Goal: Use online tool/utility

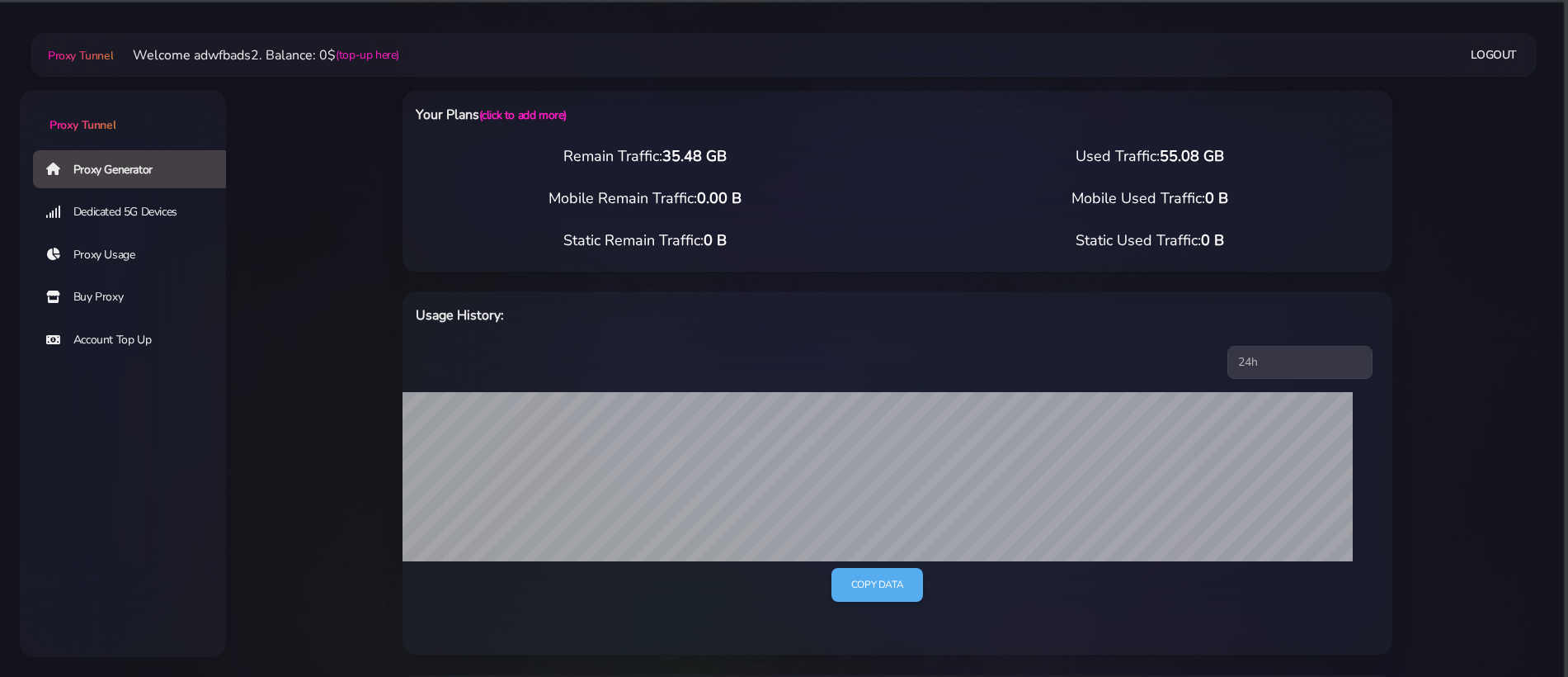
select select "CA"
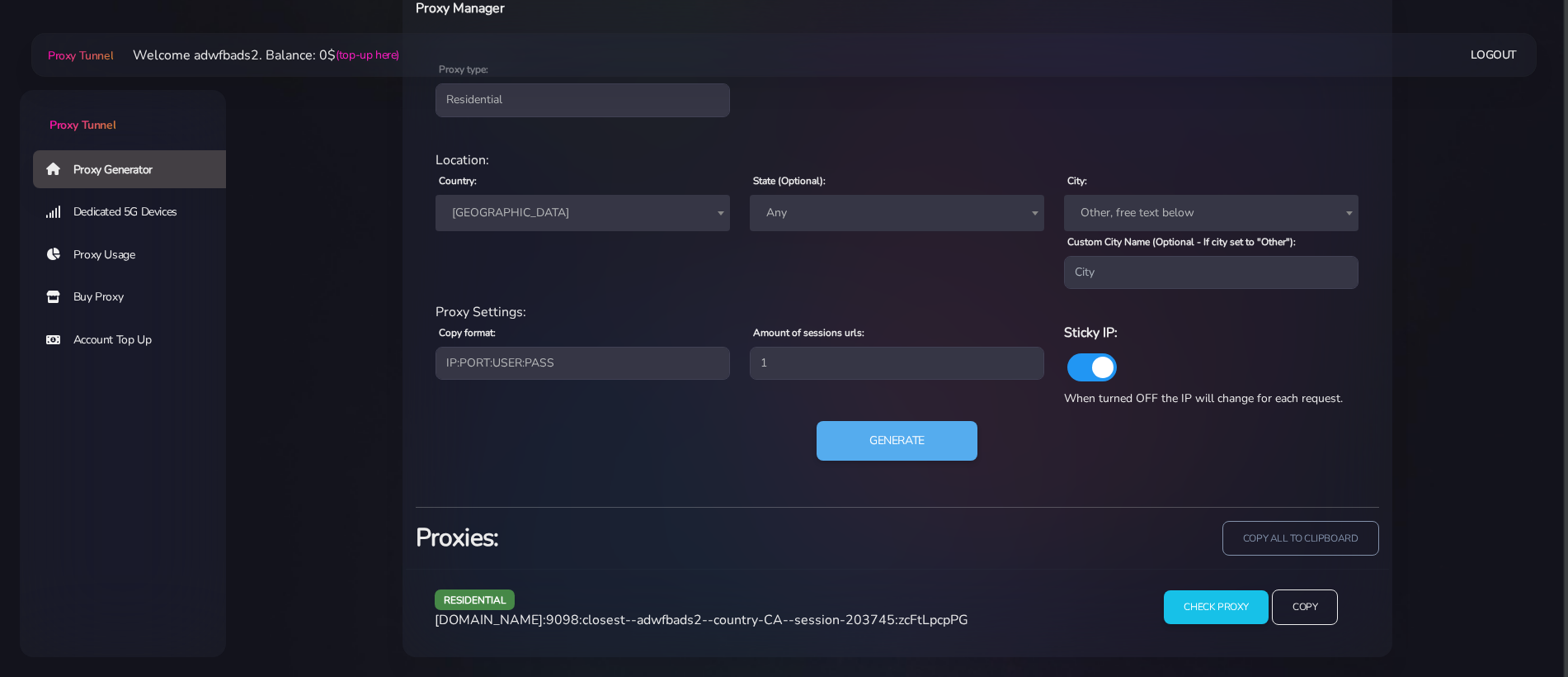
click at [562, 216] on span "[GEOGRAPHIC_DATA]" at bounding box center [583, 213] width 275 height 23
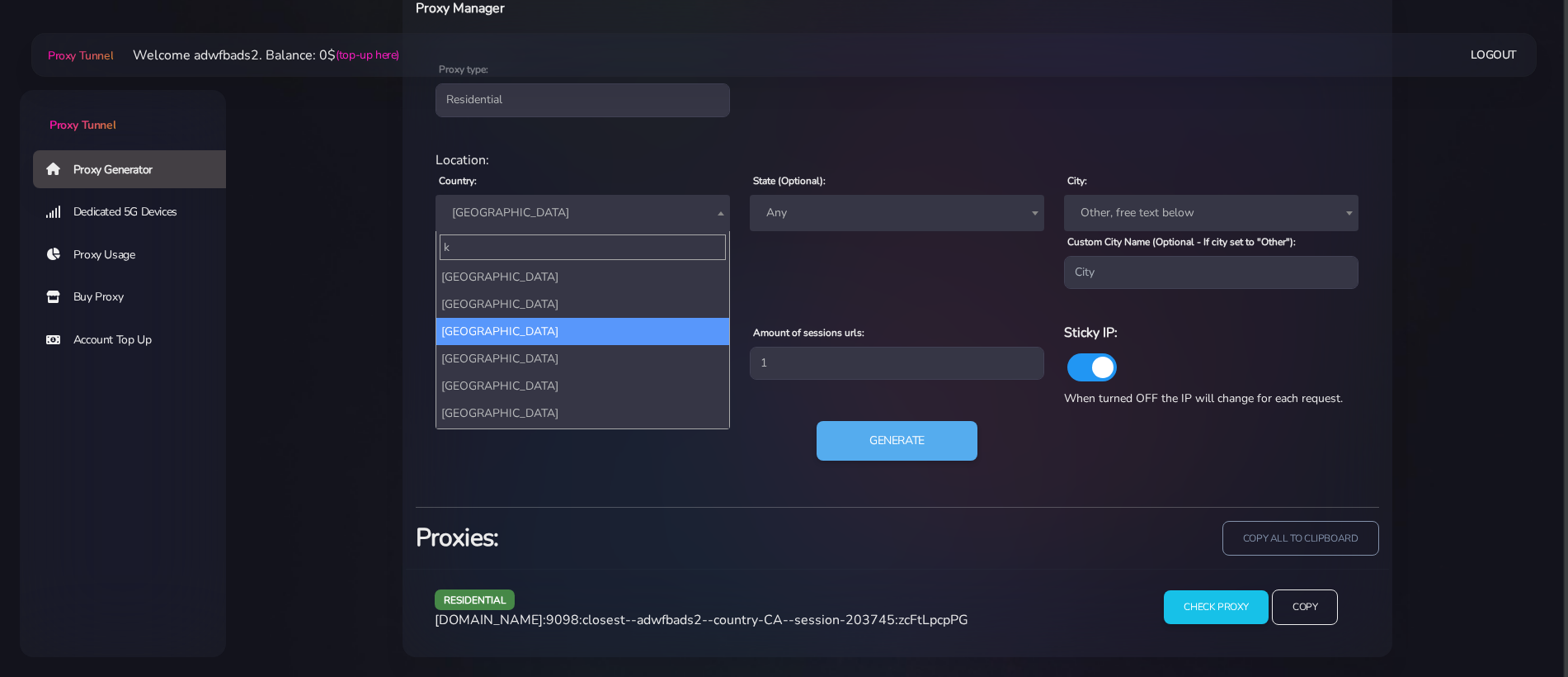
scroll to position [0, 0]
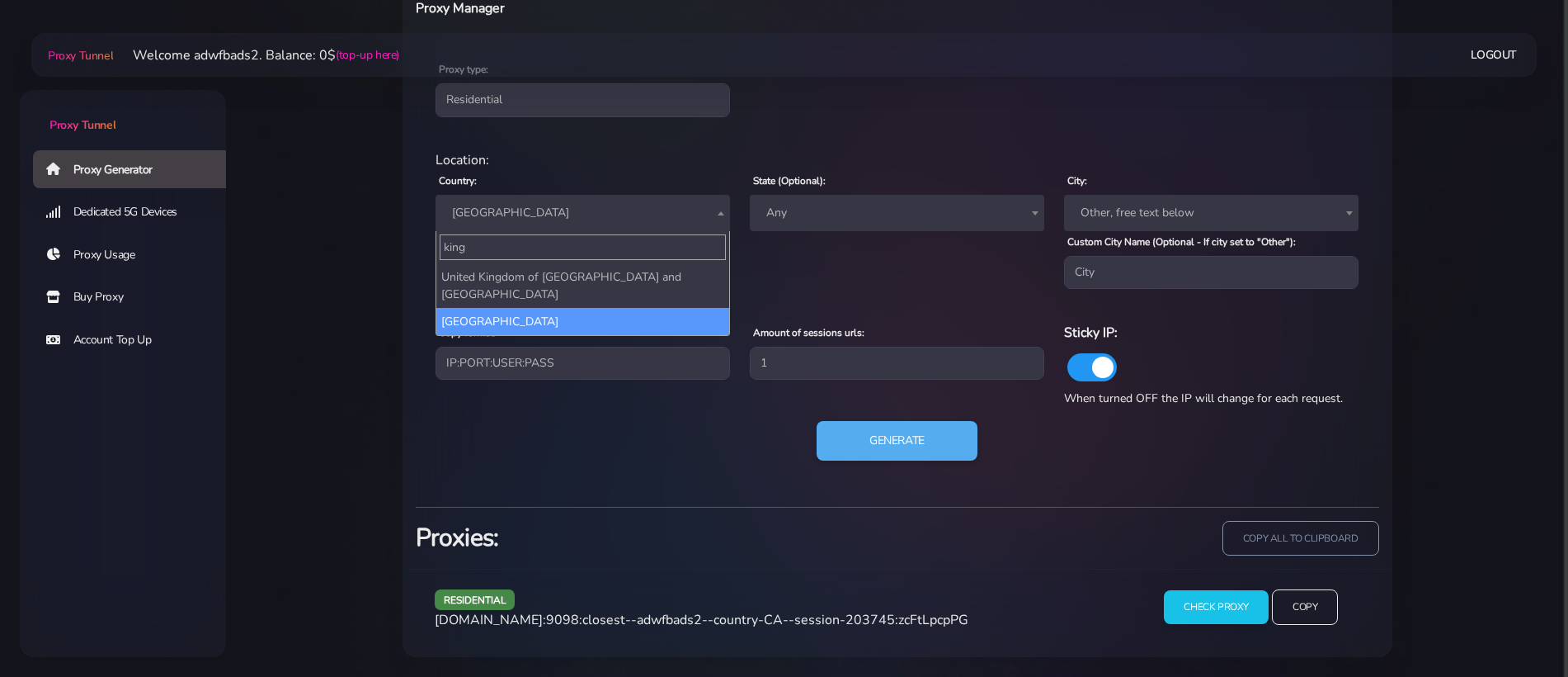
type input "king"
select select "UK"
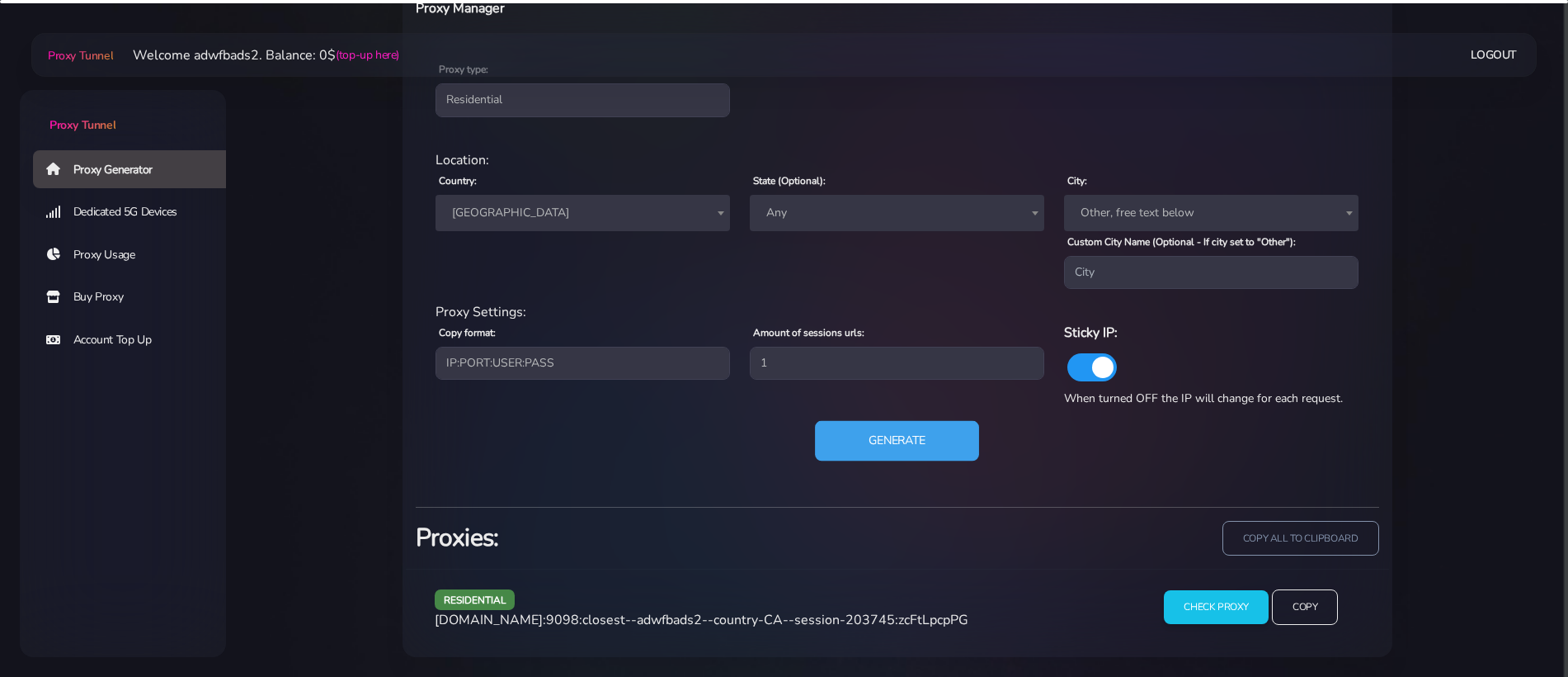
click at [917, 436] on button "Generate" at bounding box center [896, 441] width 164 height 41
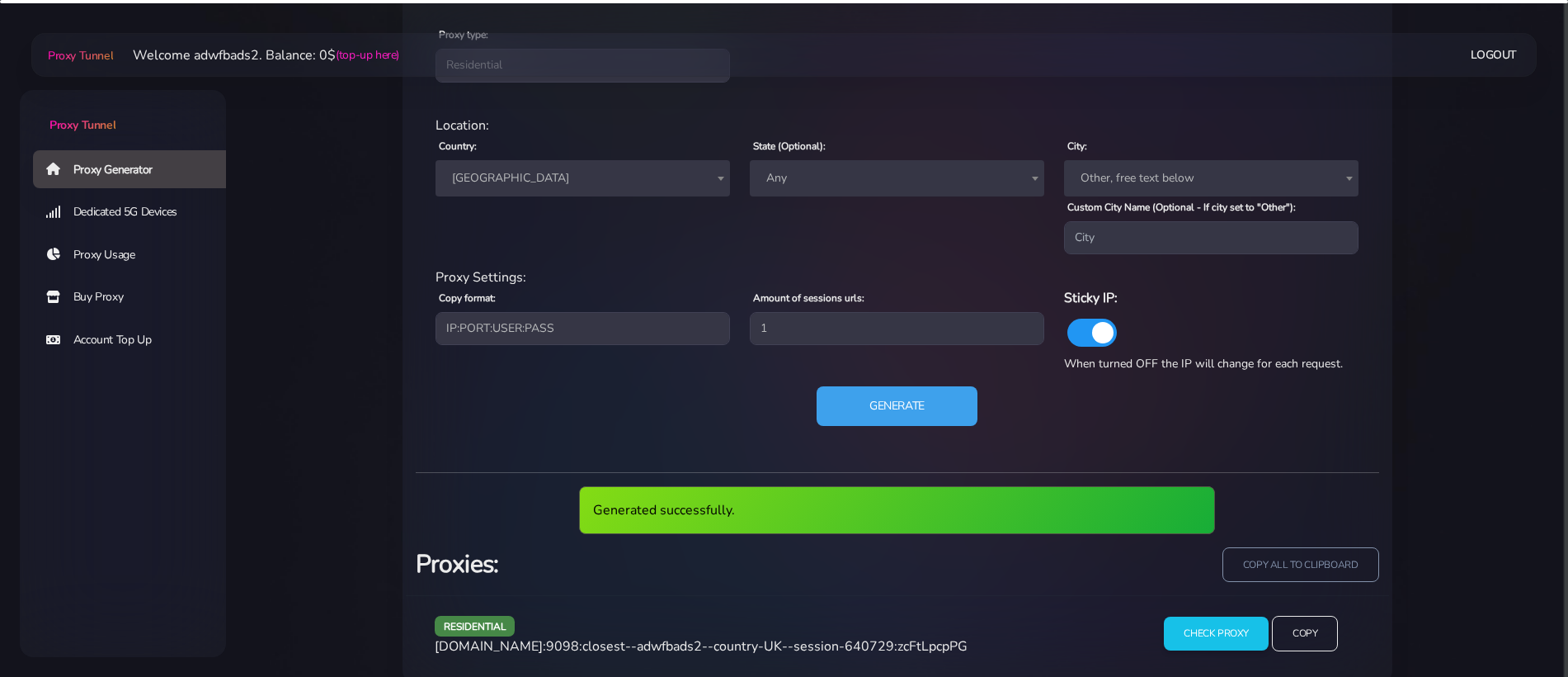
scroll to position [751, 0]
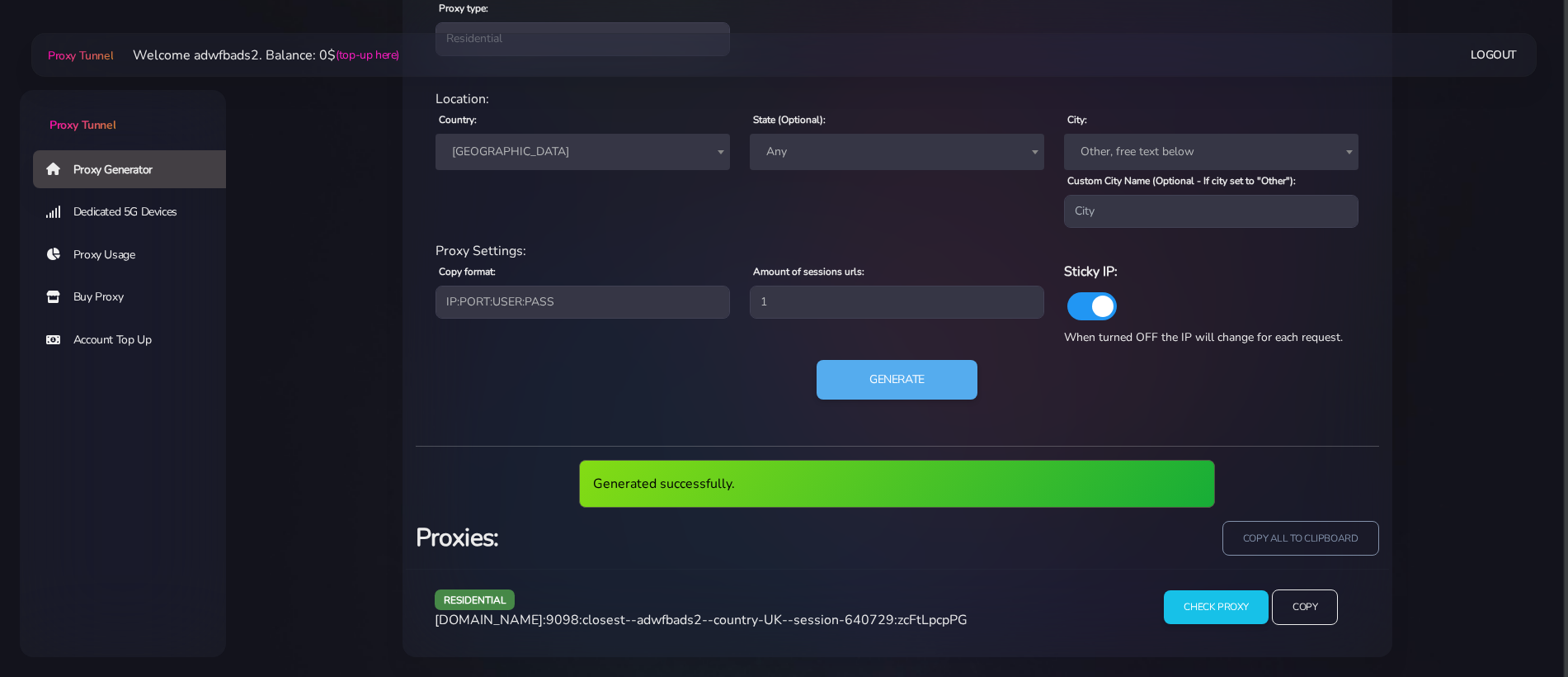
click at [778, 602] on div "residential [DOMAIN_NAME]:9098:closest--adwfbads2--country-UK--session-640729:z…" at bounding box center [779, 614] width 709 height 49
click at [763, 613] on span "[DOMAIN_NAME]:9098:closest--adwfbads2--country-UK--session-640729:zcFtLpcpPG" at bounding box center [700, 620] width 533 height 18
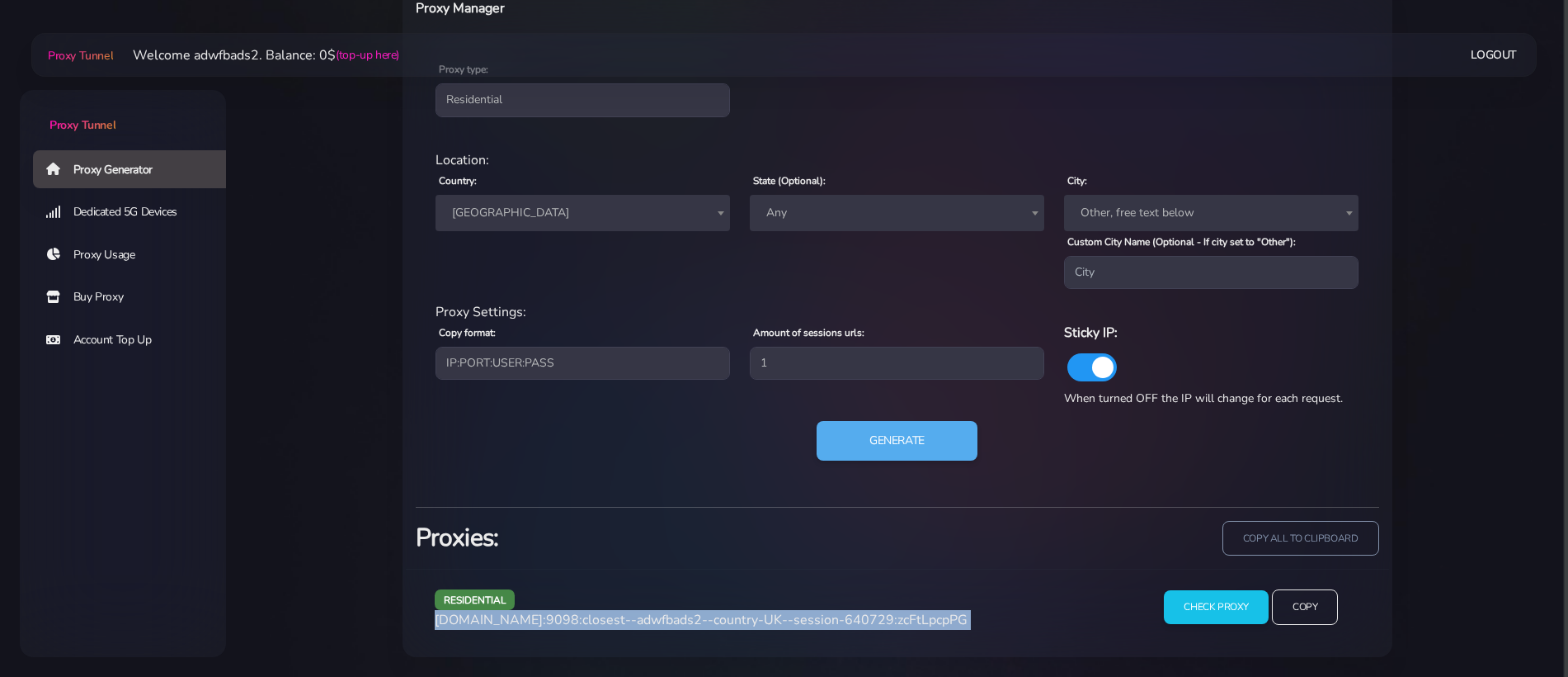
click at [763, 613] on span "[DOMAIN_NAME]:9098:closest--adwfbads2--country-UK--session-640729:zcFtLpcpPG" at bounding box center [700, 620] width 533 height 18
copy div "[DOMAIN_NAME]:9098:closest--adwfbads2--country-UK--session-640729:zcFtLpcpPG"
